Goal: Task Accomplishment & Management: Manage account settings

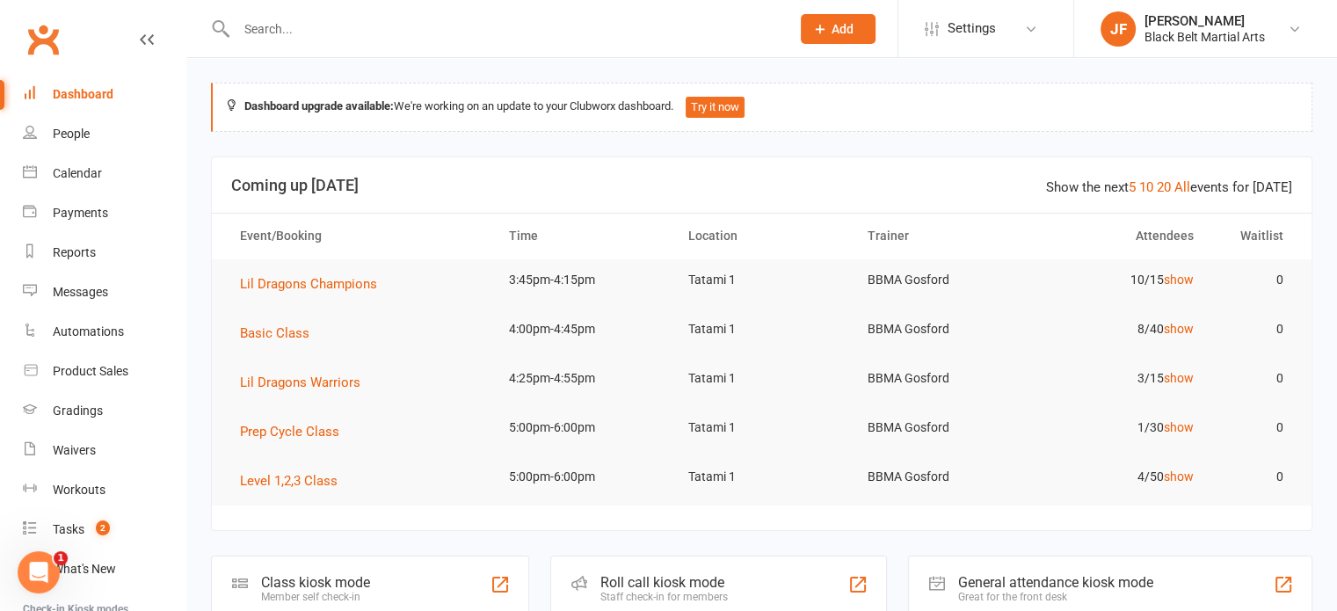
click at [281, 26] on input "text" at bounding box center [504, 29] width 547 height 25
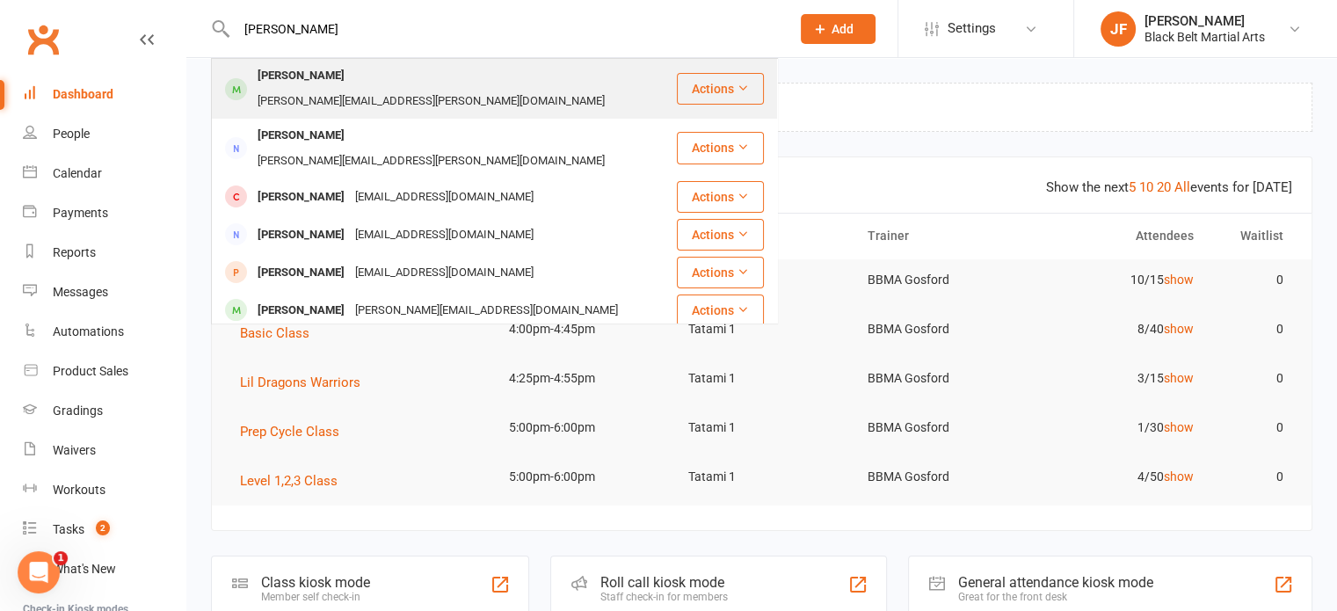
type input "[PERSON_NAME]"
click at [284, 69] on div "[PERSON_NAME]" at bounding box center [301, 75] width 98 height 25
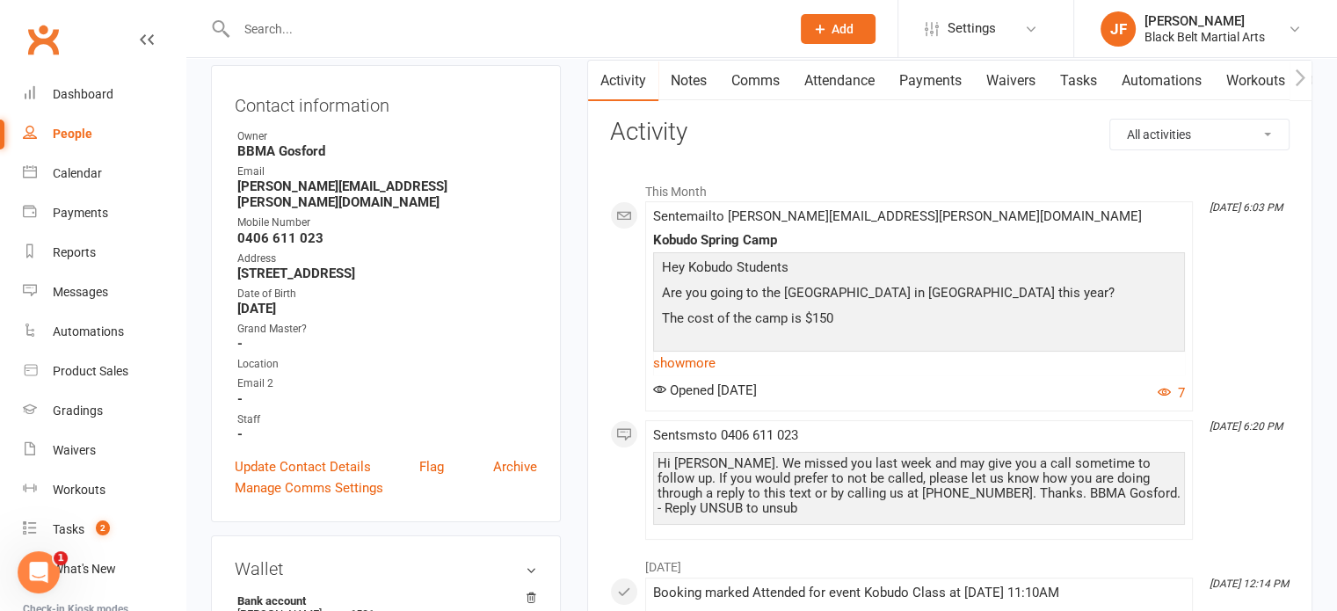
scroll to position [179, 0]
click at [304, 31] on input "w" at bounding box center [504, 29] width 547 height 25
type input "w"
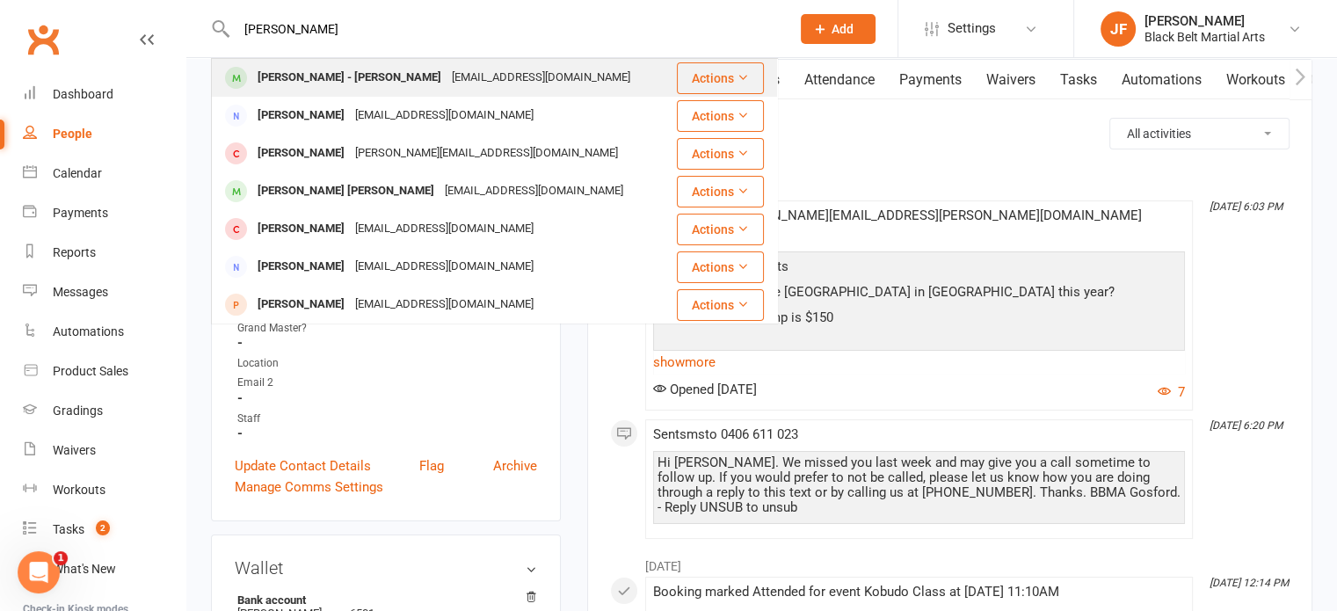
type input "[PERSON_NAME]"
click at [332, 73] on div "[PERSON_NAME] - [PERSON_NAME]" at bounding box center [349, 77] width 194 height 25
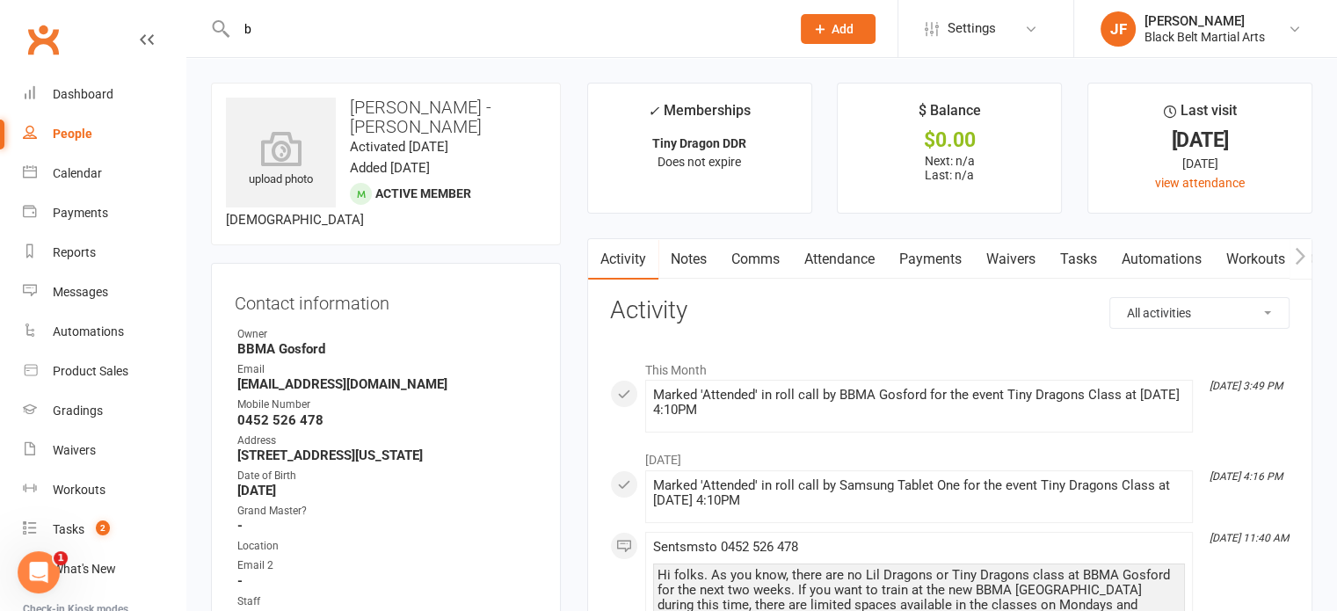
click at [306, 20] on input "b" at bounding box center [504, 29] width 547 height 25
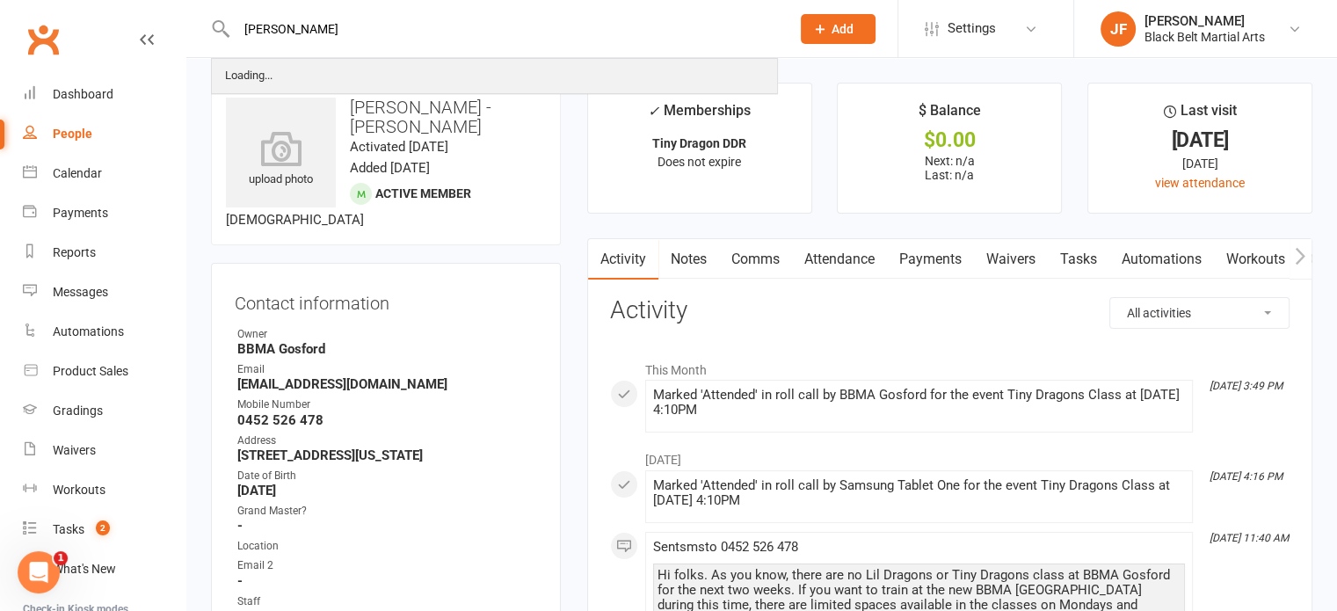
type input "[PERSON_NAME]"
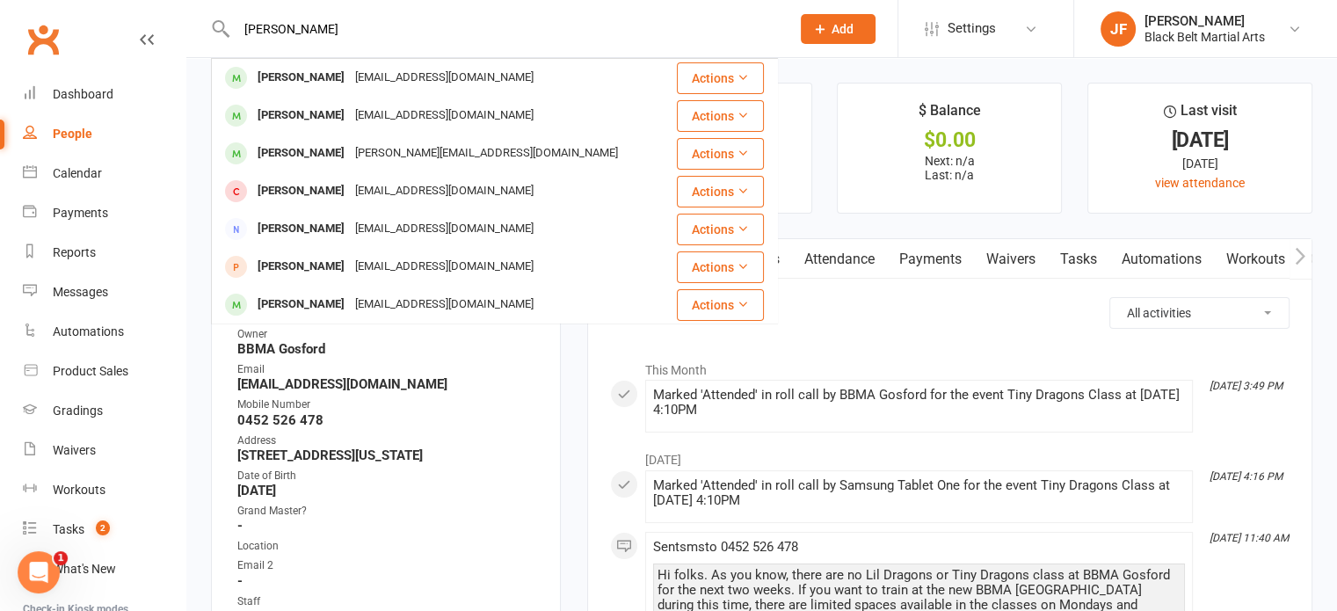
click at [350, 68] on div "[EMAIL_ADDRESS][DOMAIN_NAME]" at bounding box center [444, 77] width 189 height 25
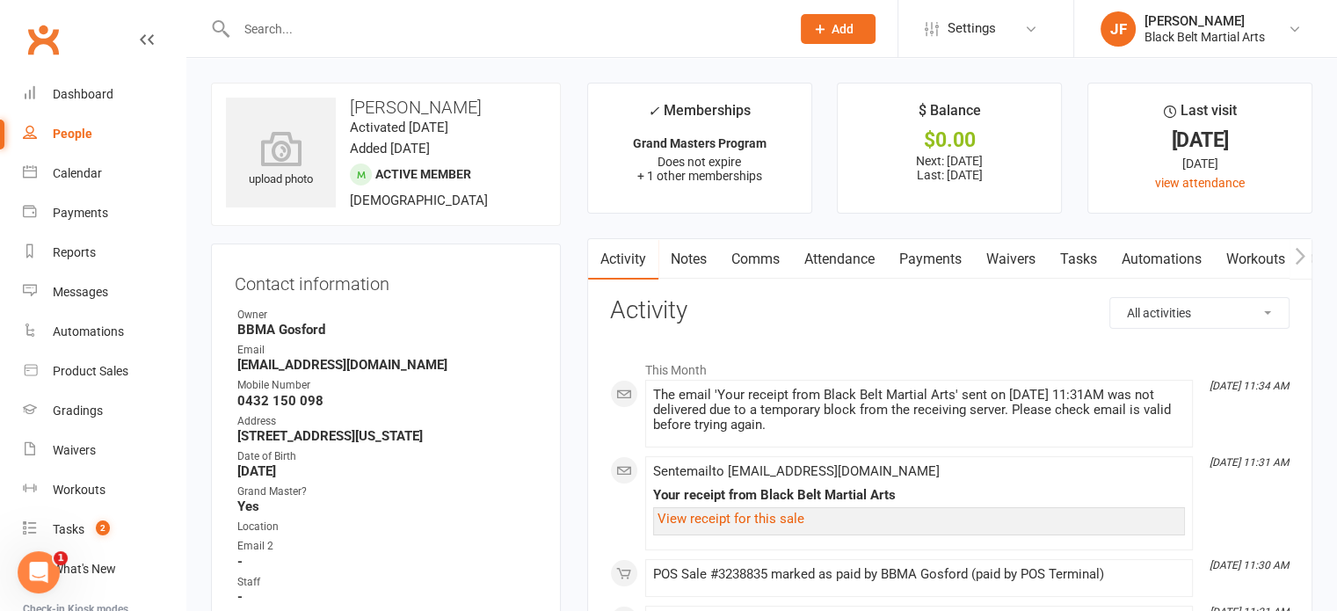
click at [272, 20] on input "text" at bounding box center [504, 29] width 547 height 25
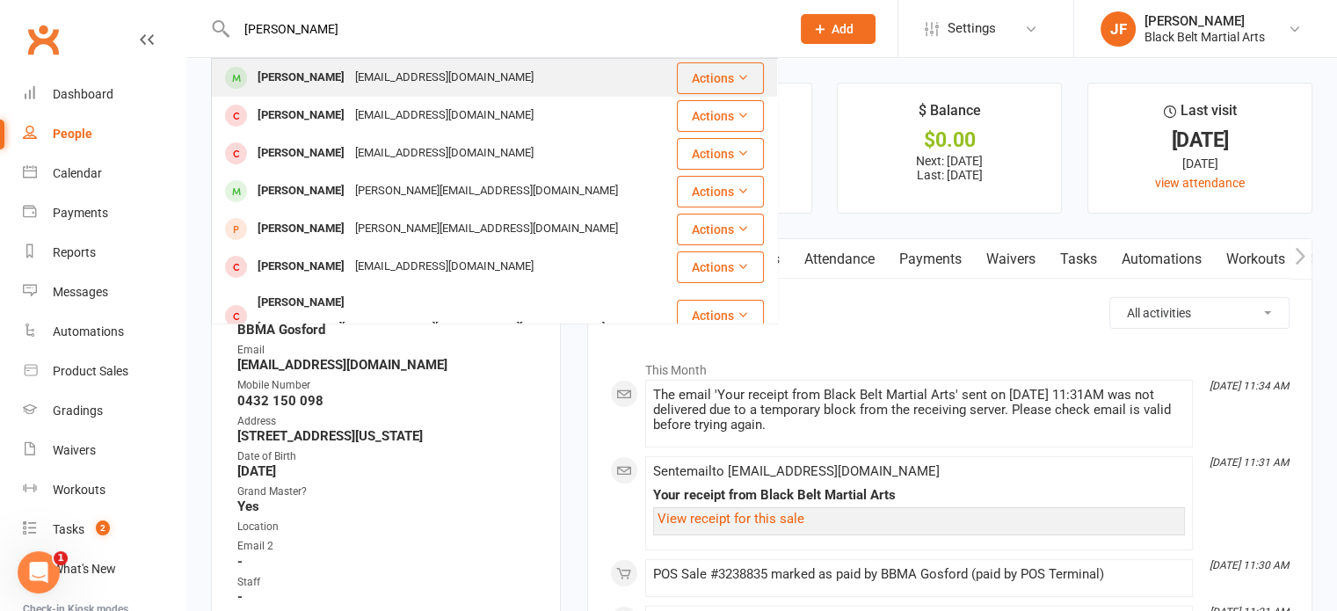
type input "[PERSON_NAME]"
click at [370, 84] on div "[EMAIL_ADDRESS][DOMAIN_NAME]" at bounding box center [444, 77] width 189 height 25
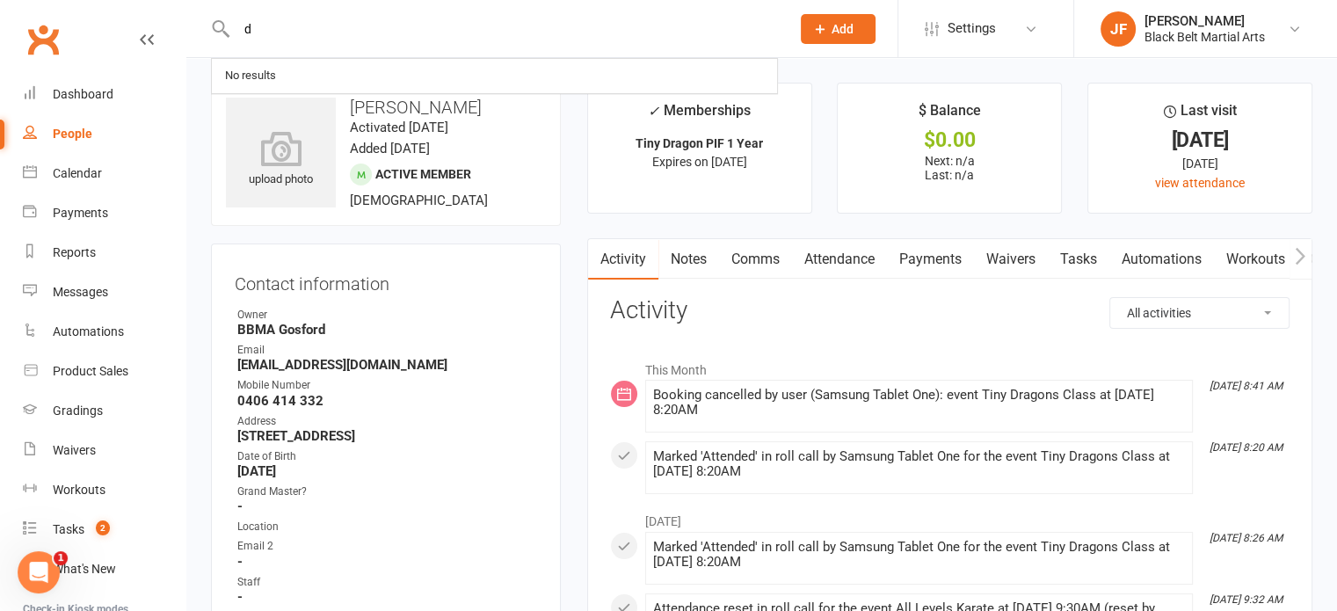
click at [272, 34] on input "d" at bounding box center [504, 29] width 547 height 25
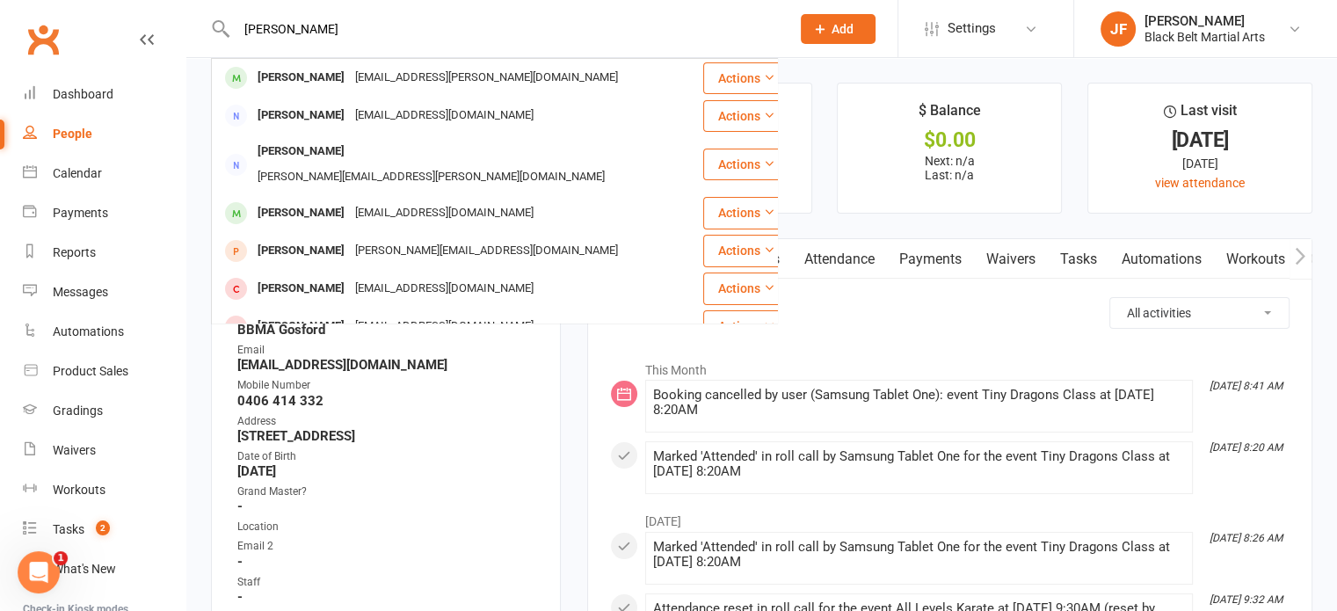
type input "[PERSON_NAME]"
click at [316, 76] on div "[PERSON_NAME]" at bounding box center [301, 77] width 98 height 25
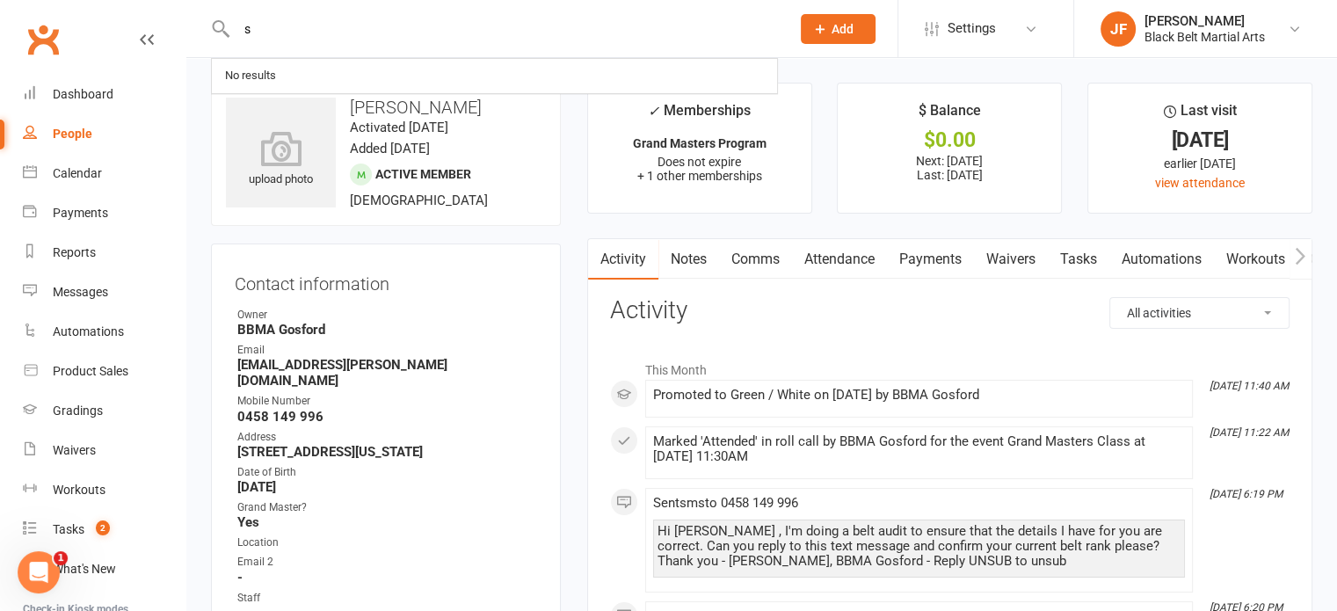
click at [287, 27] on input "s" at bounding box center [504, 29] width 547 height 25
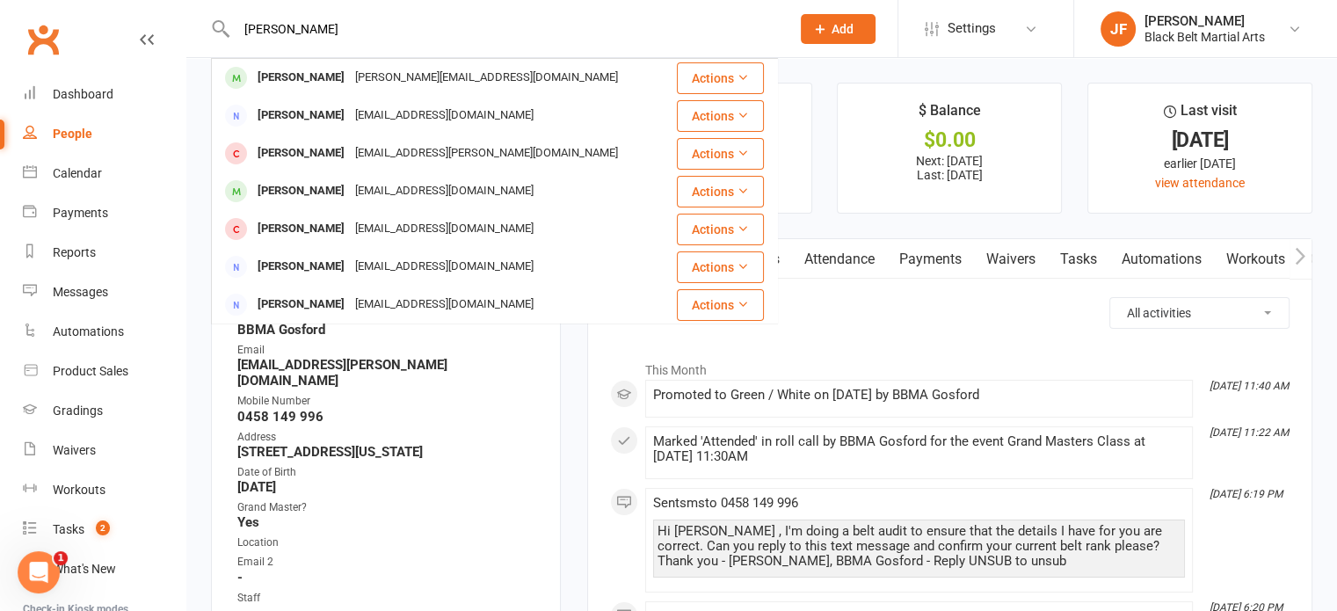
type input "[PERSON_NAME]"
click at [341, 94] on div "[PERSON_NAME] [PERSON_NAME][EMAIL_ADDRESS][DOMAIN_NAME]" at bounding box center [440, 78] width 454 height 36
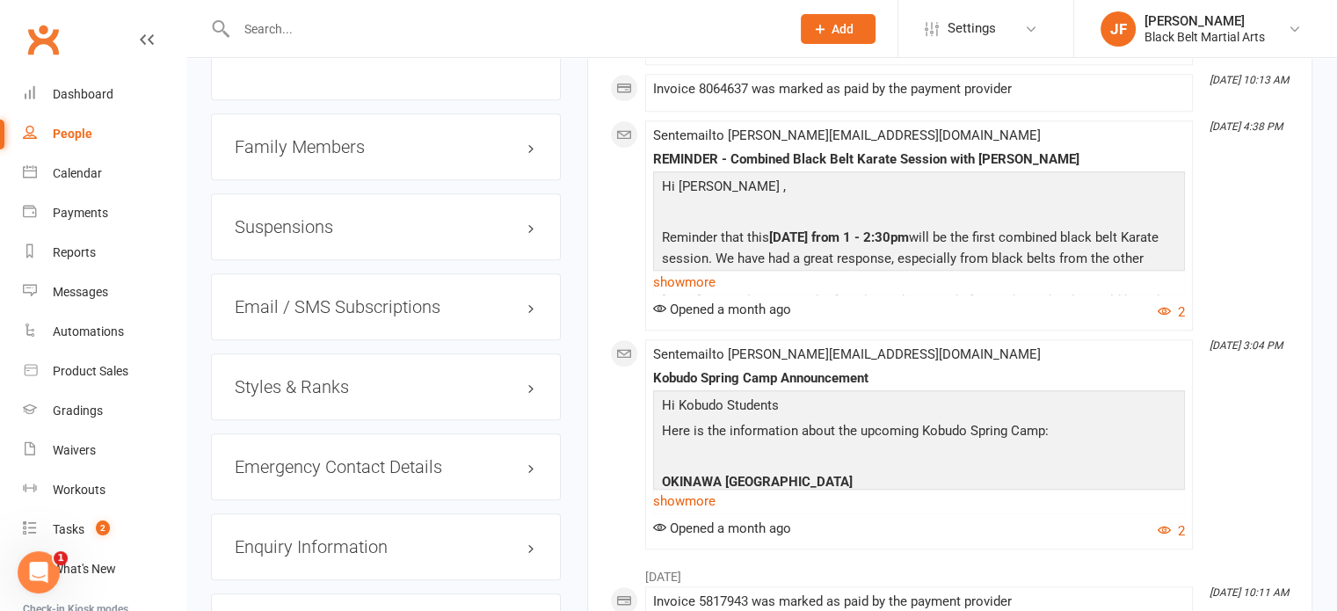
scroll to position [1529, 0]
click at [296, 136] on h3 "Family Members" at bounding box center [386, 145] width 302 height 19
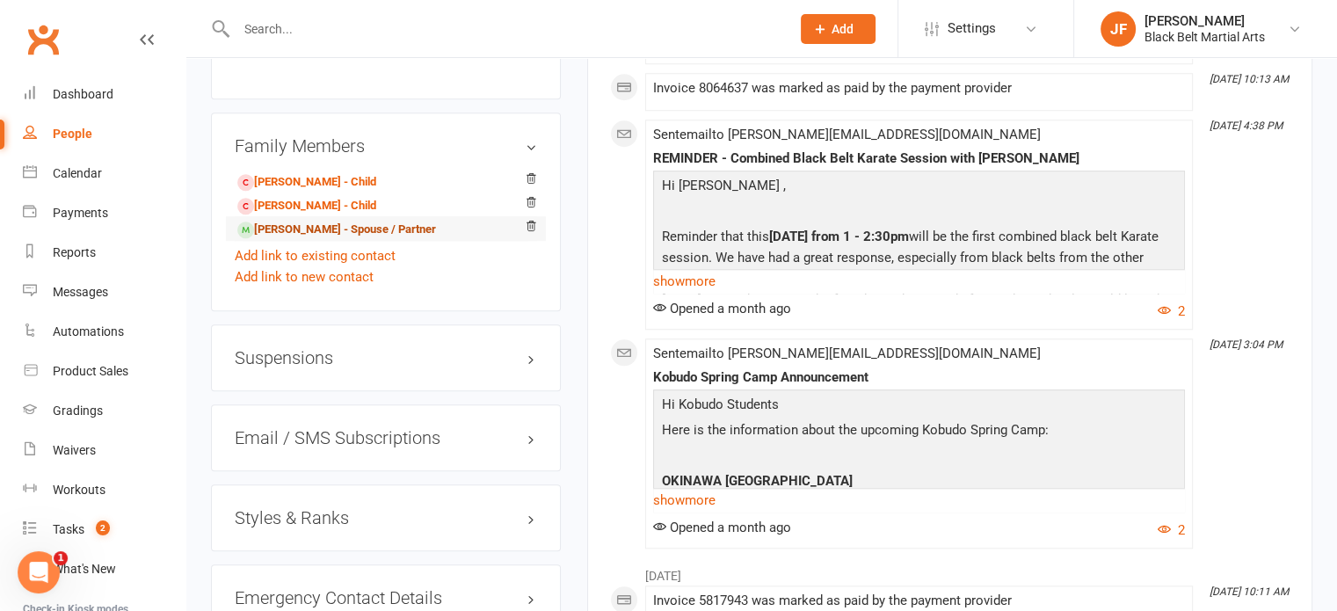
click at [274, 221] on link "[PERSON_NAME] - Spouse / Partner" at bounding box center [336, 230] width 199 height 18
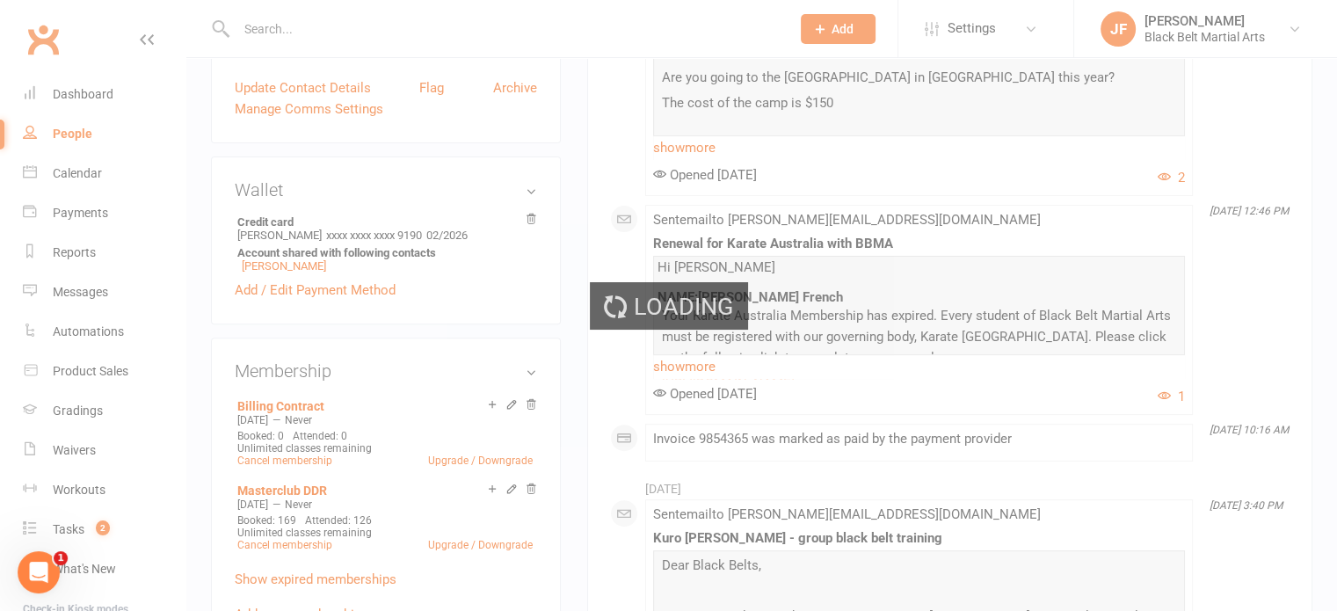
scroll to position [0, 0]
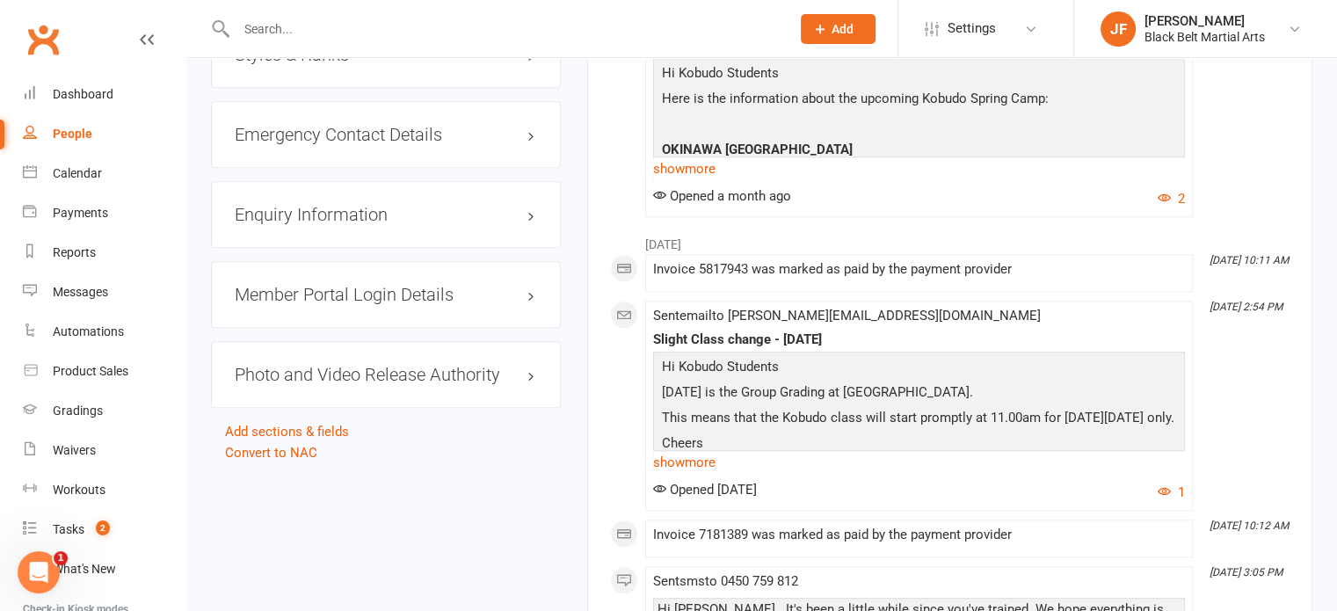
scroll to position [1659, 0]
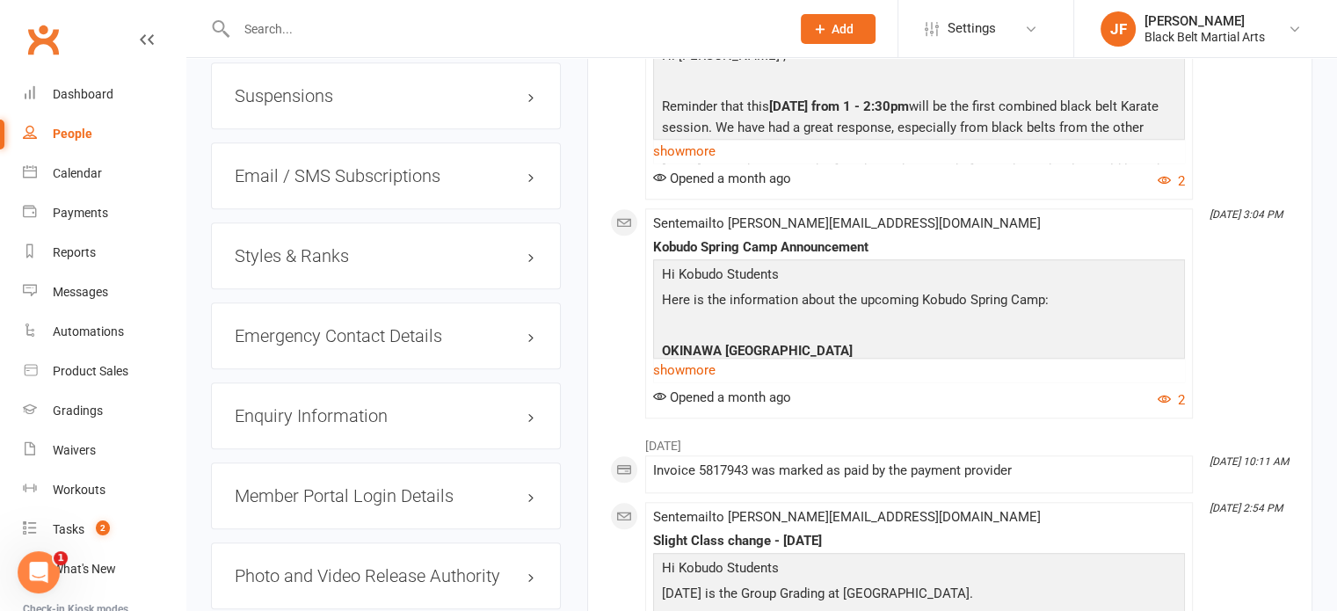
click at [323, 246] on h3 "Styles & Ranks" at bounding box center [386, 255] width 302 height 19
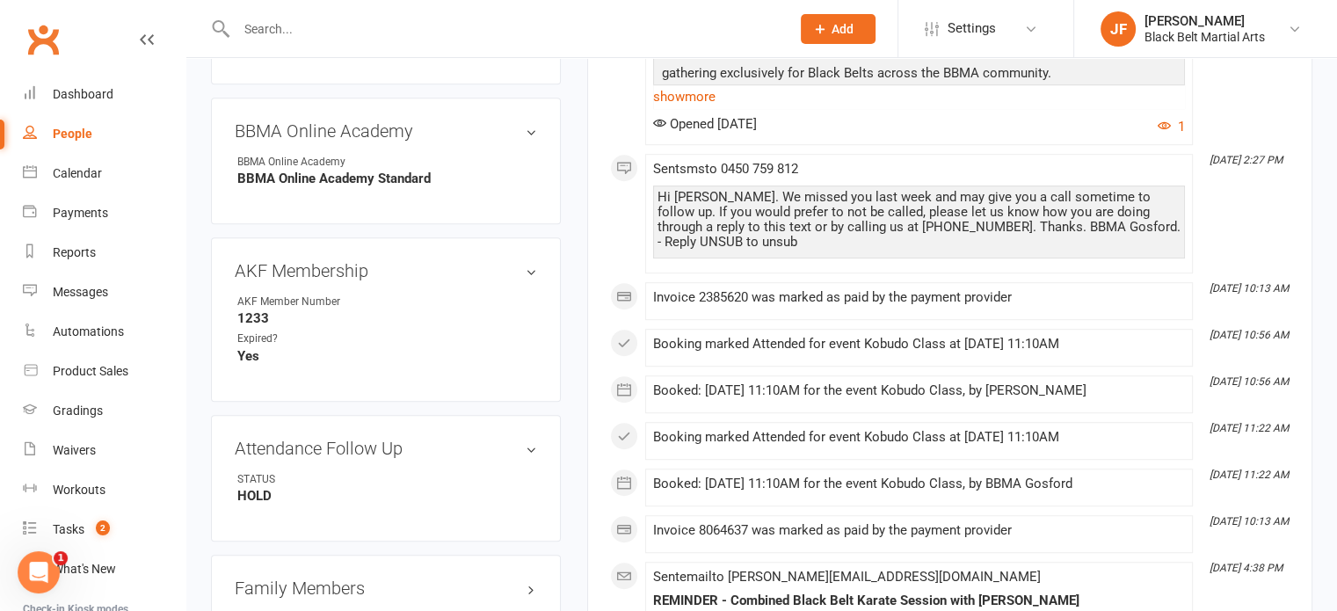
scroll to position [1108, 0]
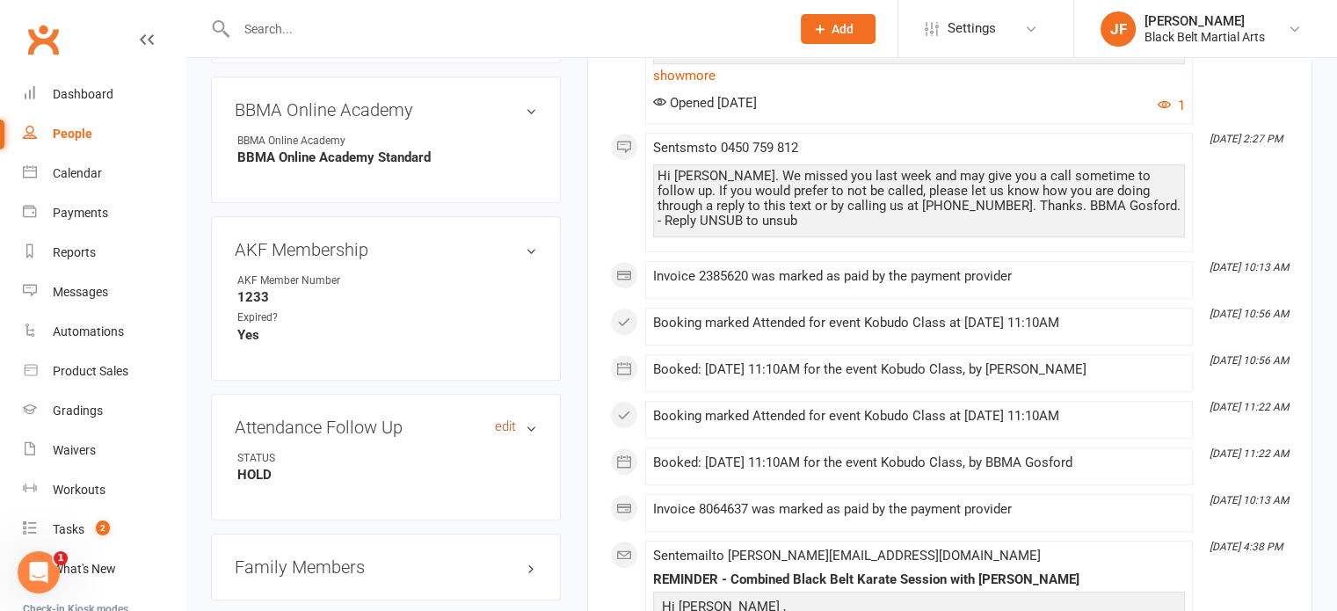
click at [501, 419] on link "edit" at bounding box center [505, 426] width 21 height 15
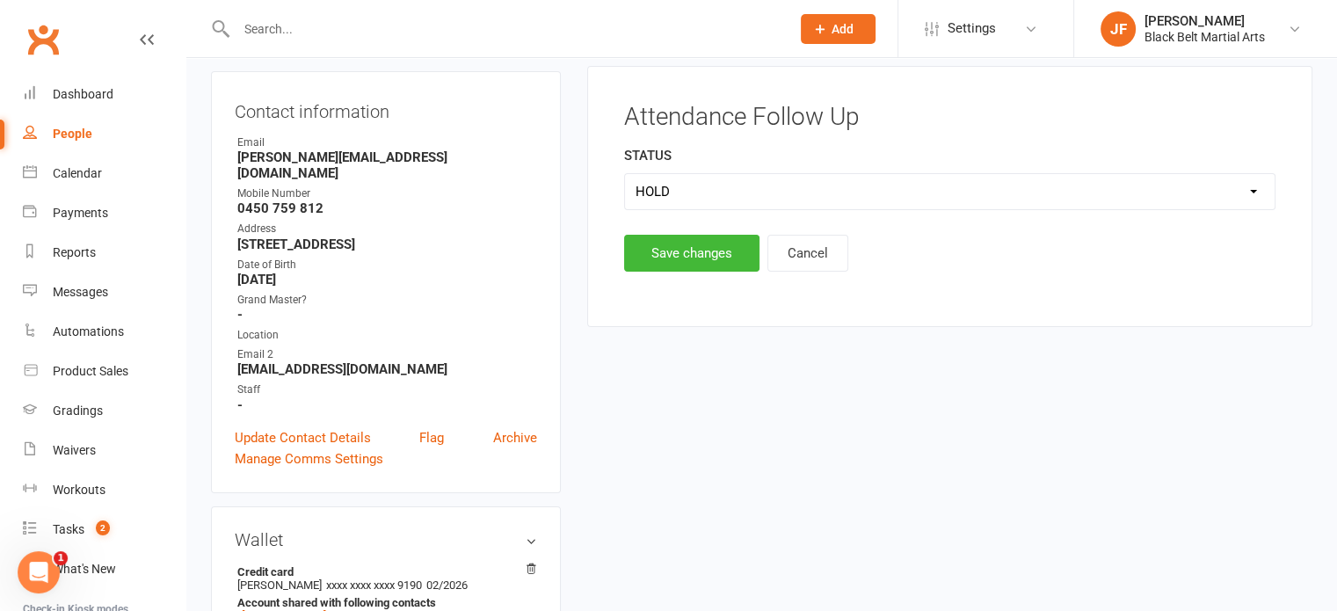
scroll to position [150, 0]
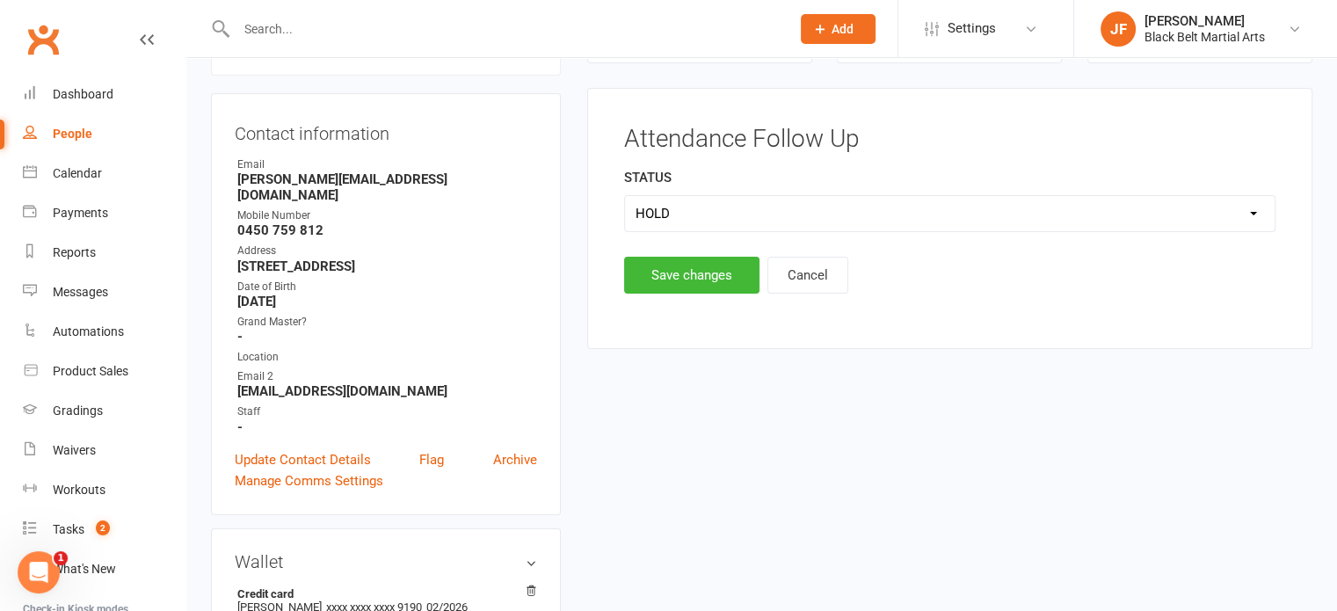
click at [704, 224] on select "Select CAN HOLD ABS - SICK ABS - INJ ABS - HOL ABS - OTH CON" at bounding box center [950, 213] width 650 height 35
select select
click at [625, 196] on select "Select CAN HOLD ABS - SICK ABS - INJ ABS - HOL ABS - OTH CON" at bounding box center [950, 213] width 650 height 35
click at [686, 265] on button "Save changes" at bounding box center [691, 275] width 135 height 37
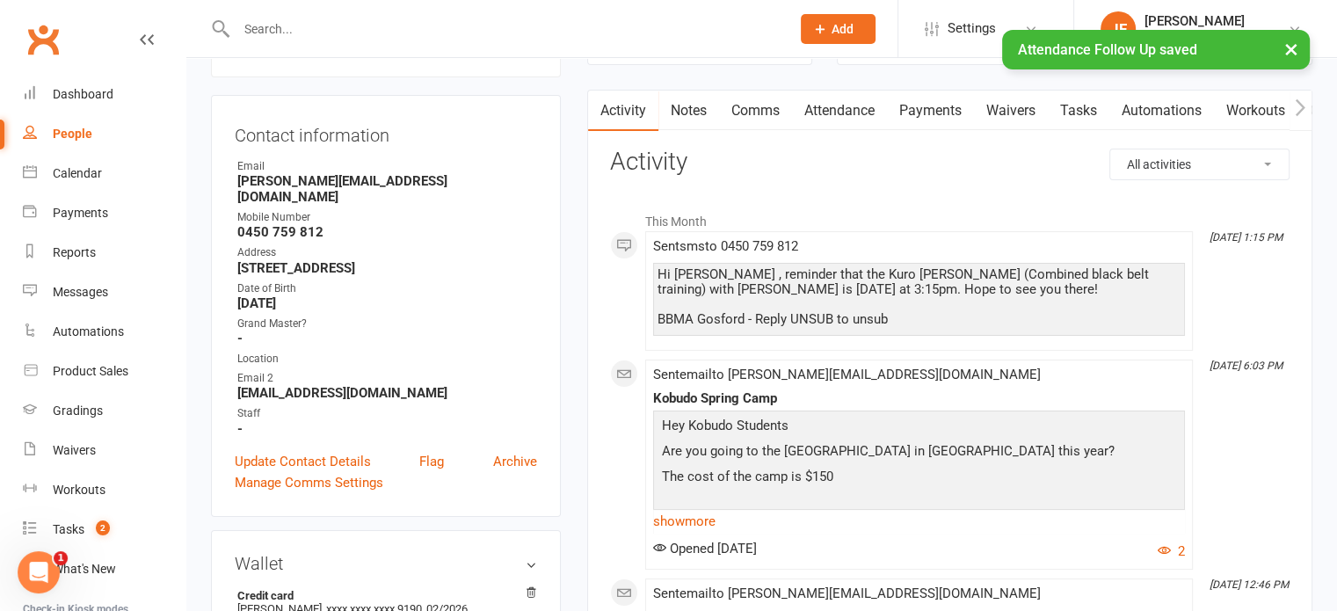
scroll to position [0, 0]
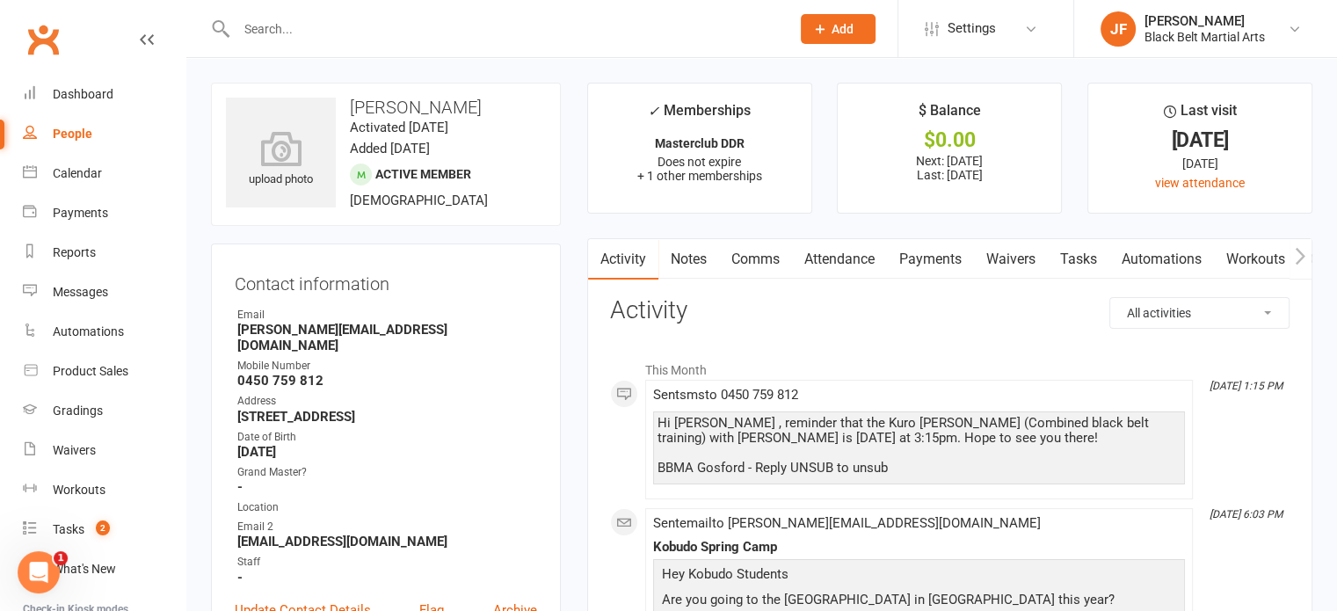
click at [323, 23] on input "text" at bounding box center [504, 29] width 547 height 25
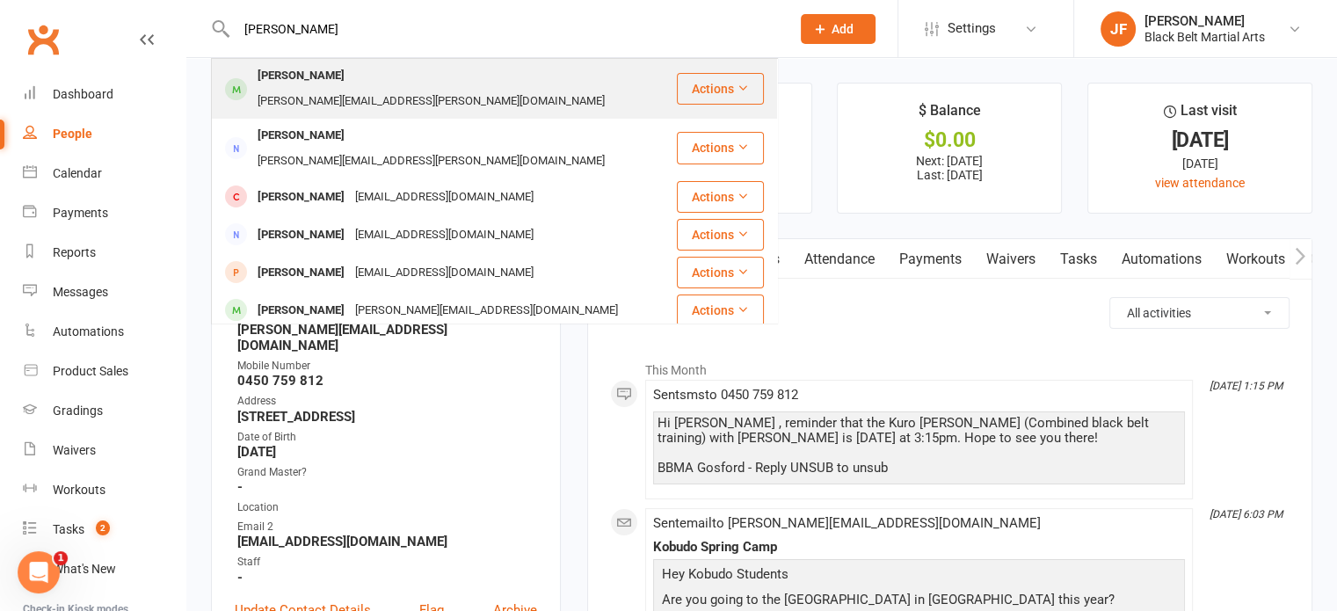
type input "[PERSON_NAME]"
click at [309, 78] on div "[PERSON_NAME]" at bounding box center [301, 75] width 98 height 25
